Goal: Find specific page/section: Find specific page/section

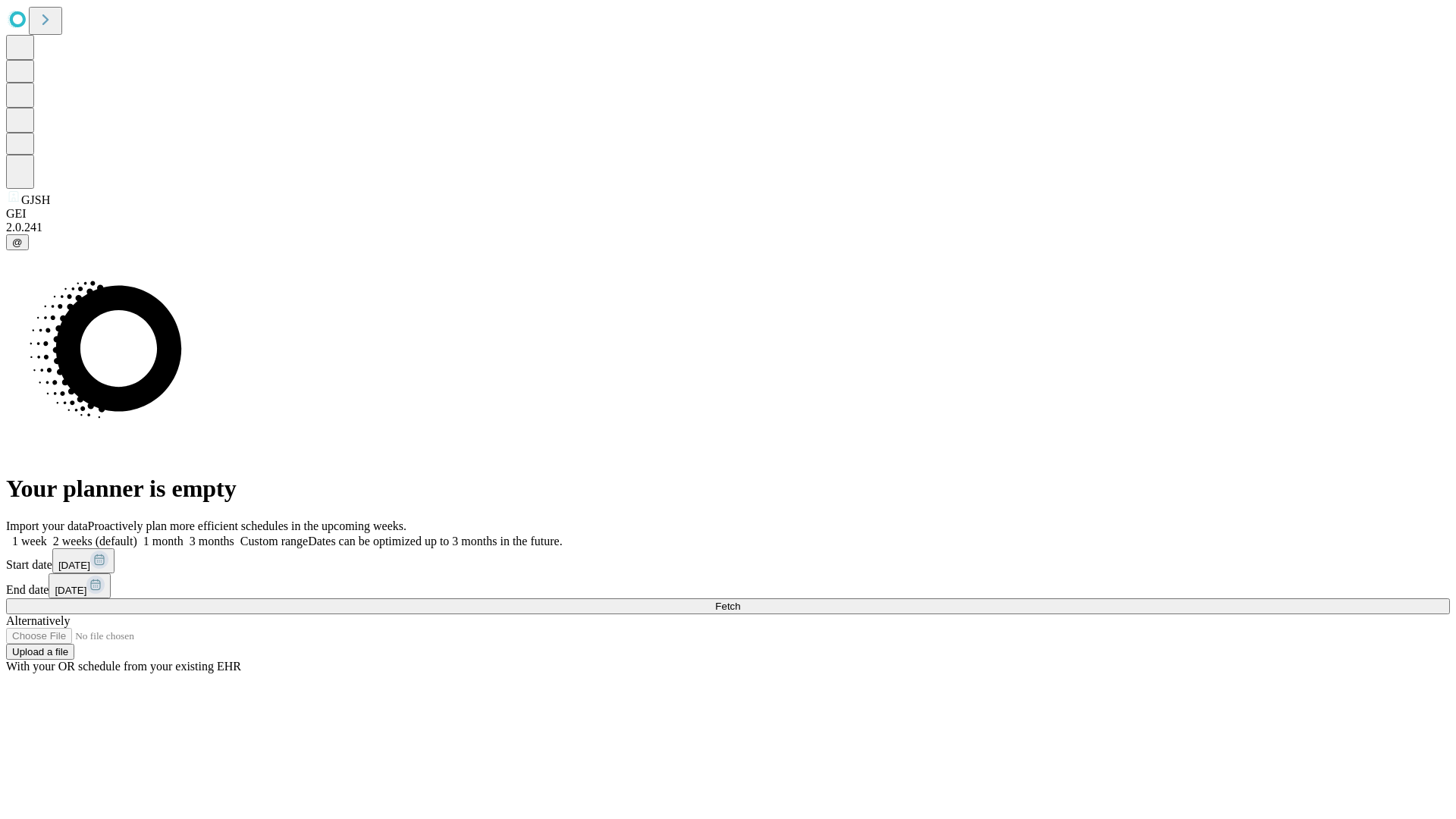
click at [740, 600] on span "Fetch" at bounding box center [727, 606] width 25 height 11
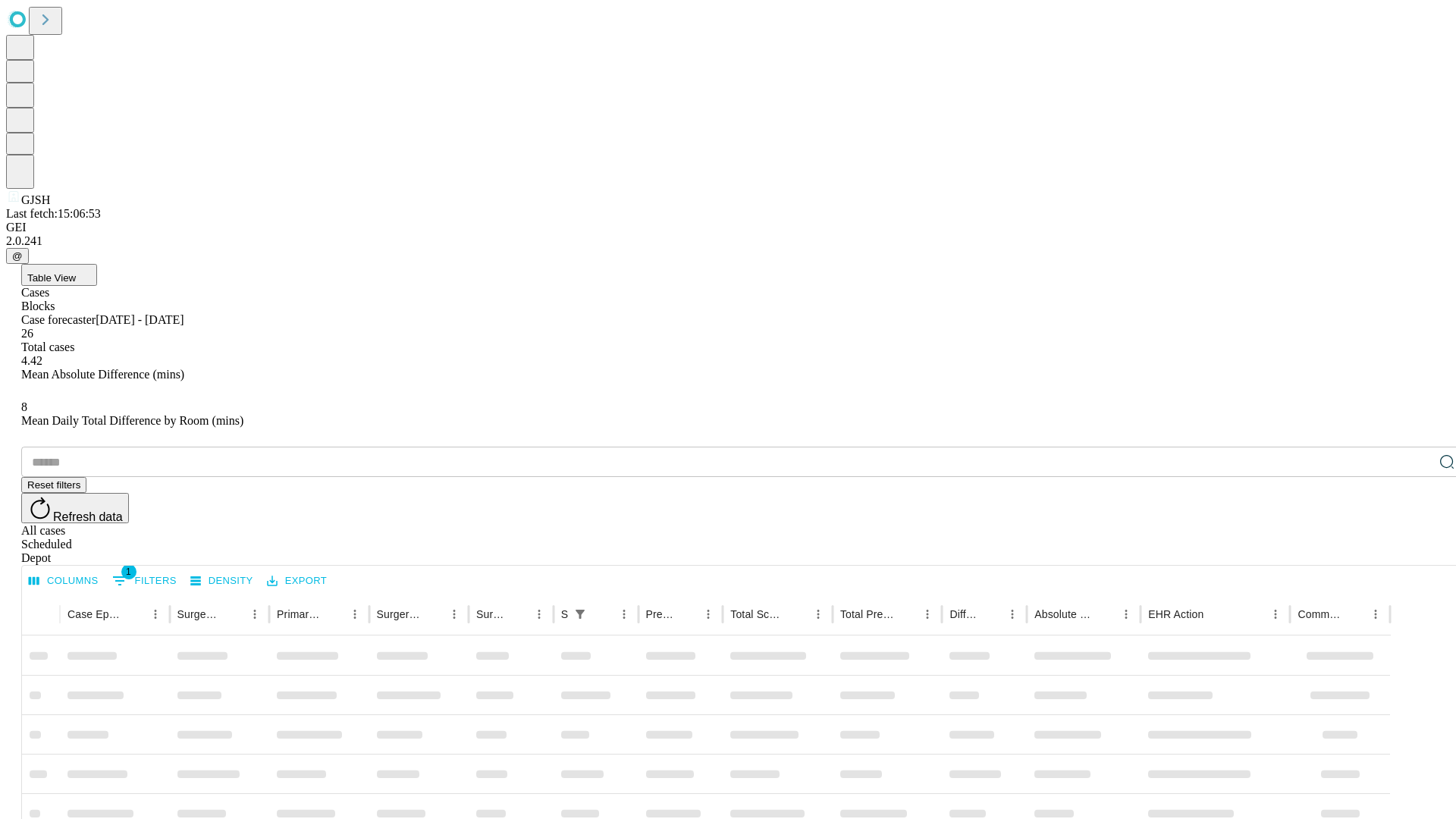
click at [1417, 551] on div "Depot" at bounding box center [743, 558] width 1444 height 14
